Goal: Transaction & Acquisition: Download file/media

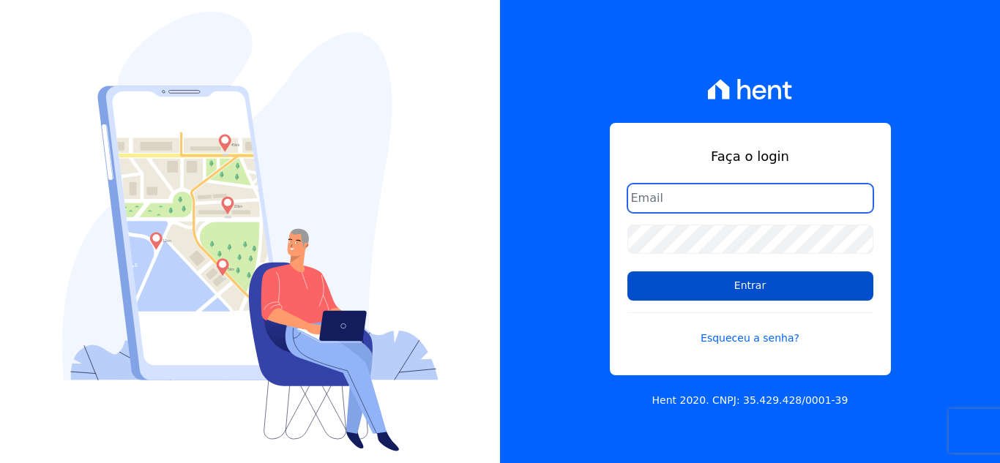
type input "[EMAIL_ADDRESS][DOMAIN_NAME]"
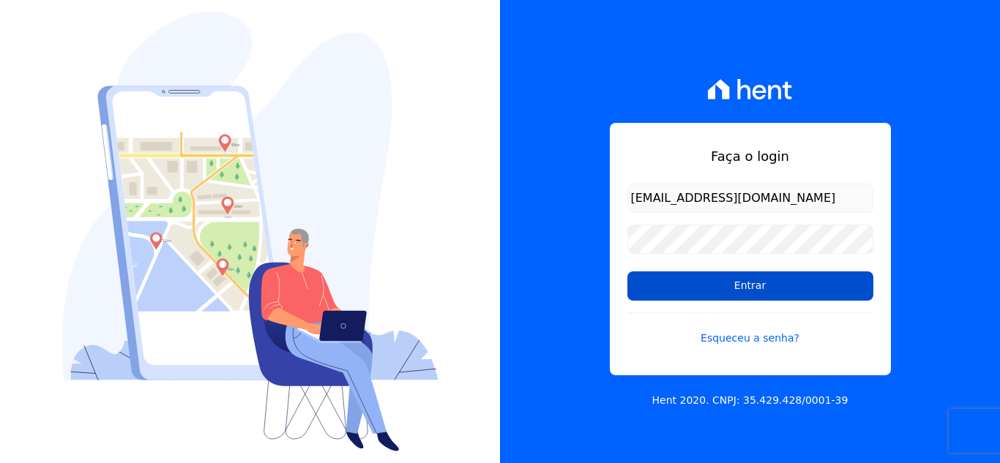
click at [796, 293] on input "Entrar" at bounding box center [750, 285] width 246 height 29
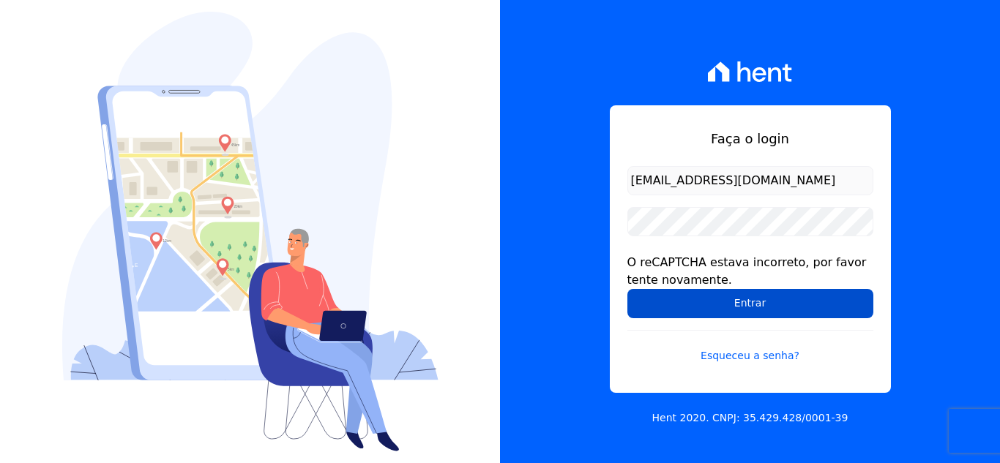
click at [742, 290] on input "Entrar" at bounding box center [750, 303] width 246 height 29
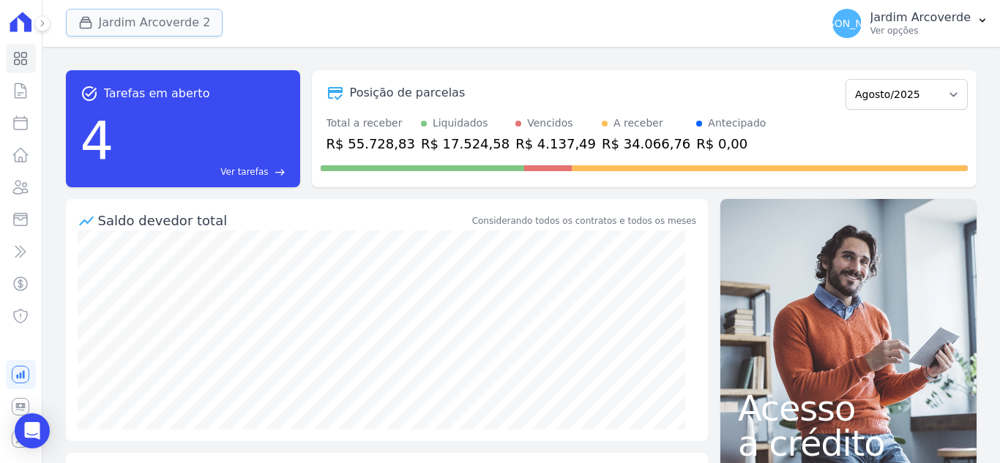
click at [162, 19] on button "Jardim Arcoverde 2" at bounding box center [144, 23] width 157 height 28
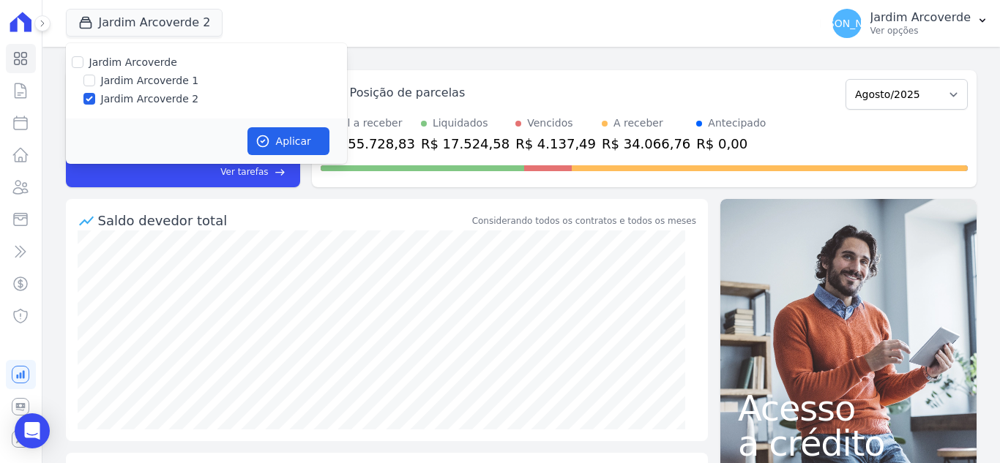
click at [151, 80] on label "Jardim Arcoverde 1" at bounding box center [150, 80] width 98 height 15
click at [95, 80] on input "Jardim Arcoverde 1" at bounding box center [89, 81] width 12 height 12
checkbox input "true"
click at [295, 127] on div "Aplicar" at bounding box center [206, 141] width 281 height 45
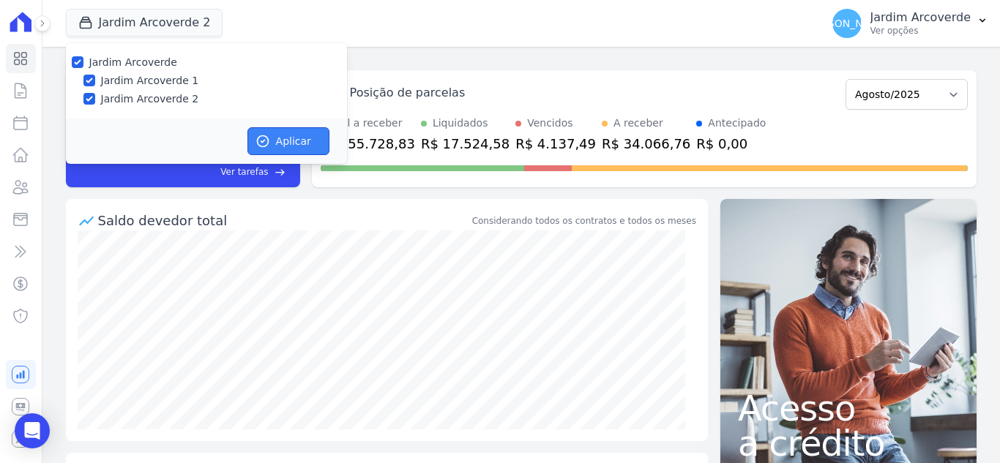
click at [302, 137] on button "Aplicar" at bounding box center [288, 141] width 82 height 28
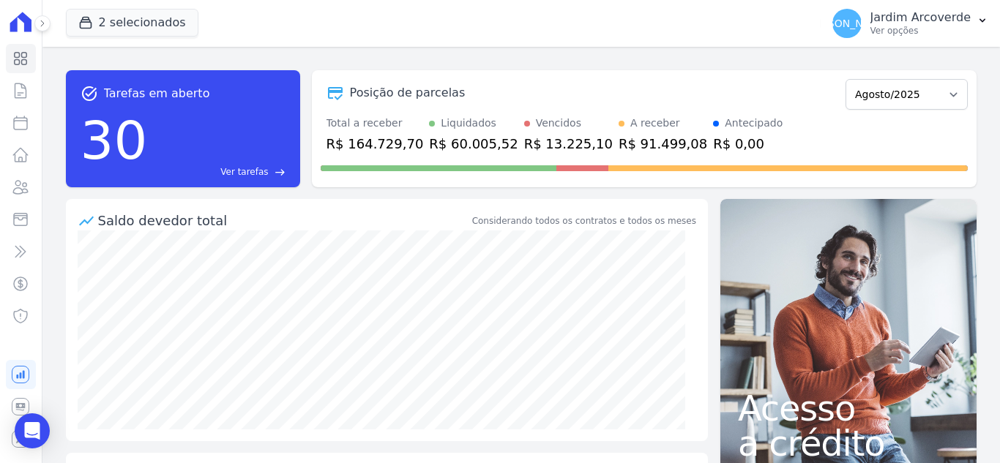
drag, startPoint x: 937, startPoint y: 26, endPoint x: 937, endPoint y: 66, distance: 39.5
click at [937, 27] on p "Ver opções" at bounding box center [920, 31] width 100 height 12
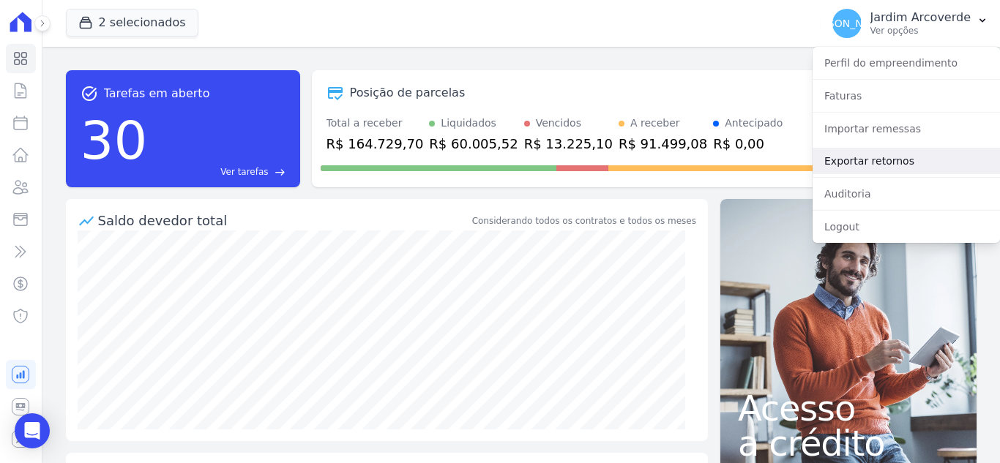
click at [923, 153] on link "Exportar retornos" at bounding box center [905, 161] width 187 height 26
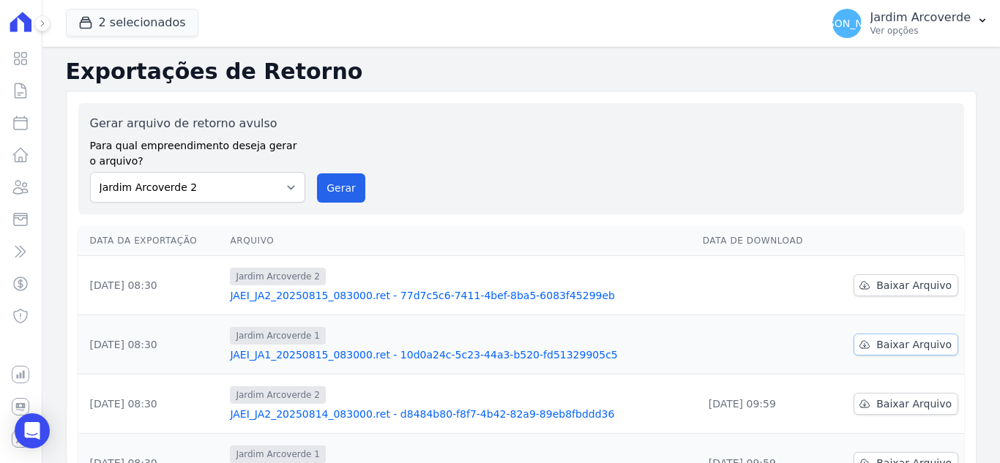
click at [872, 345] on link "Baixar Arquivo" at bounding box center [905, 345] width 105 height 22
click at [883, 291] on span "Baixar Arquivo" at bounding box center [913, 285] width 75 height 15
click at [580, 133] on div "Gerar arquivo de retorno avulso Para qual empreendimento deseja gerar o arquivo…" at bounding box center [521, 159] width 862 height 88
click at [926, 282] on span "Baixar Arquivo" at bounding box center [913, 285] width 75 height 15
click at [888, 286] on span "Baixar Arquivo" at bounding box center [913, 285] width 75 height 15
